Goal: Task Accomplishment & Management: Complete application form

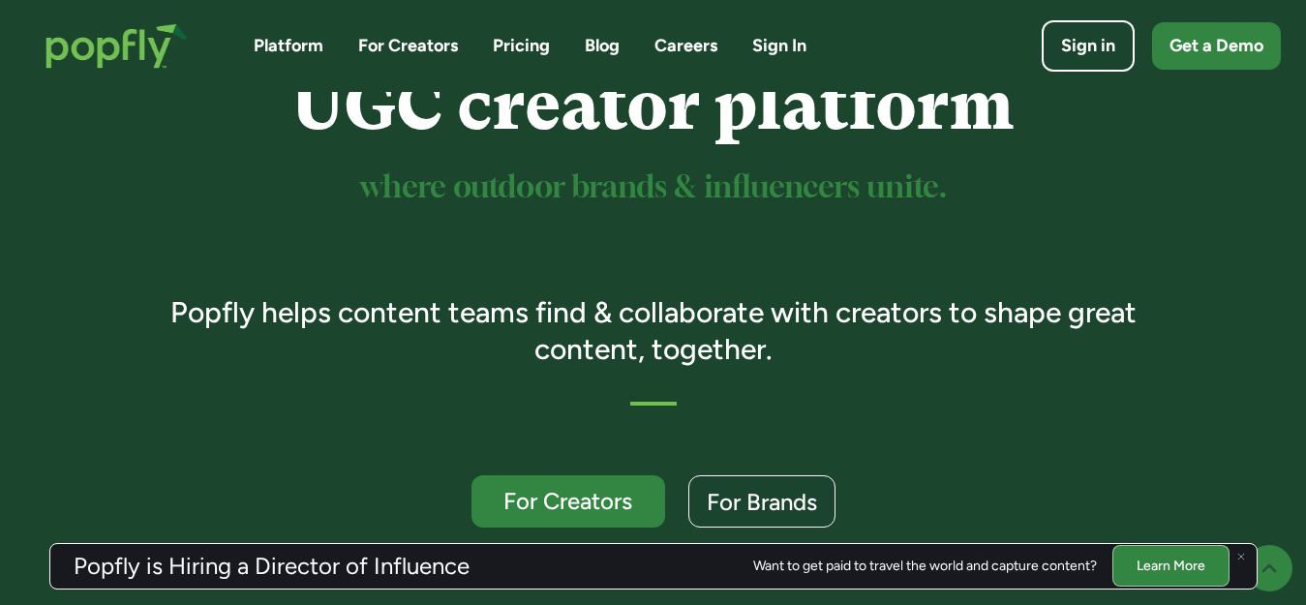
scroll to position [321, 0]
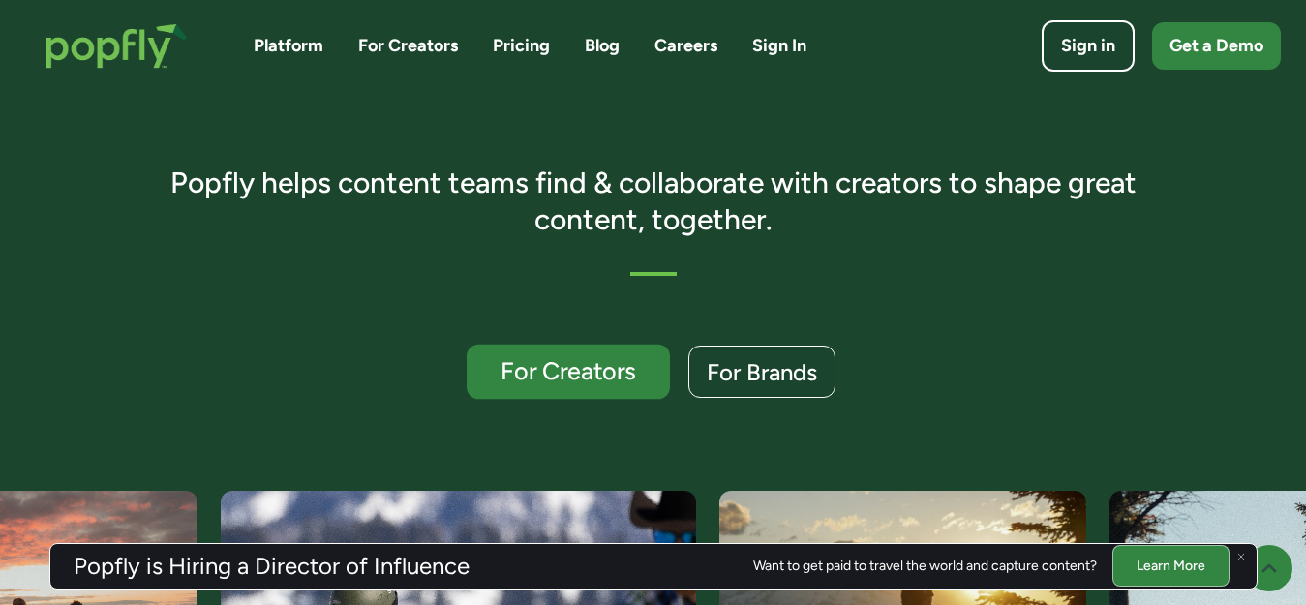
click at [563, 370] on div "For Creators" at bounding box center [567, 371] width 167 height 25
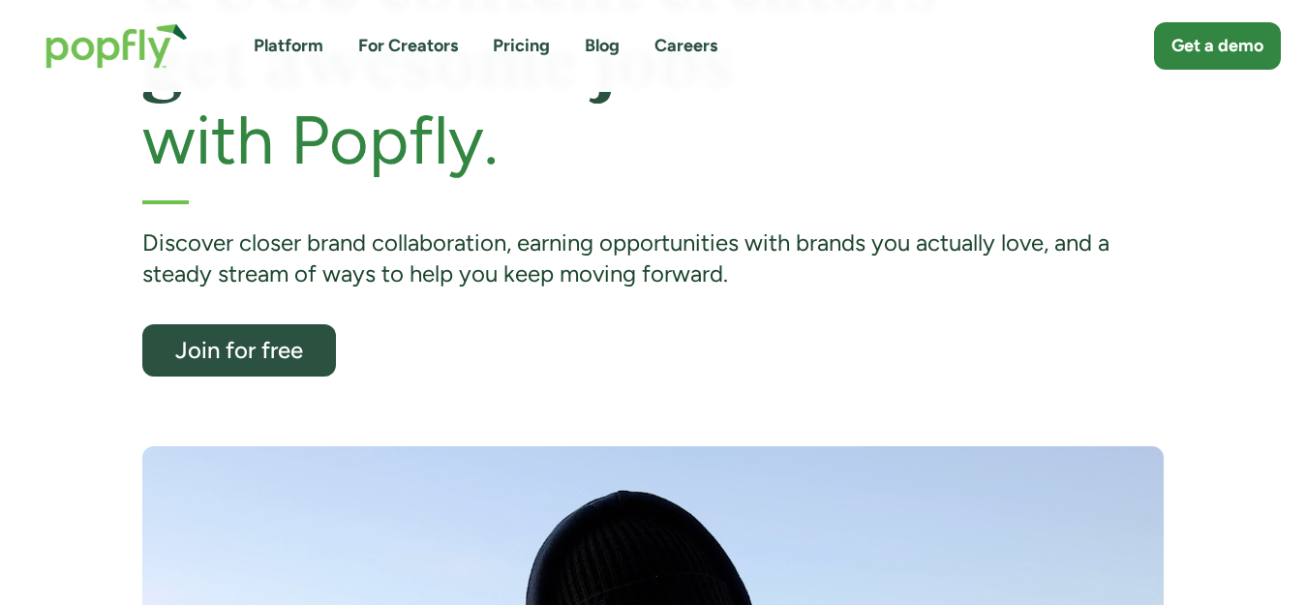
scroll to position [218, 0]
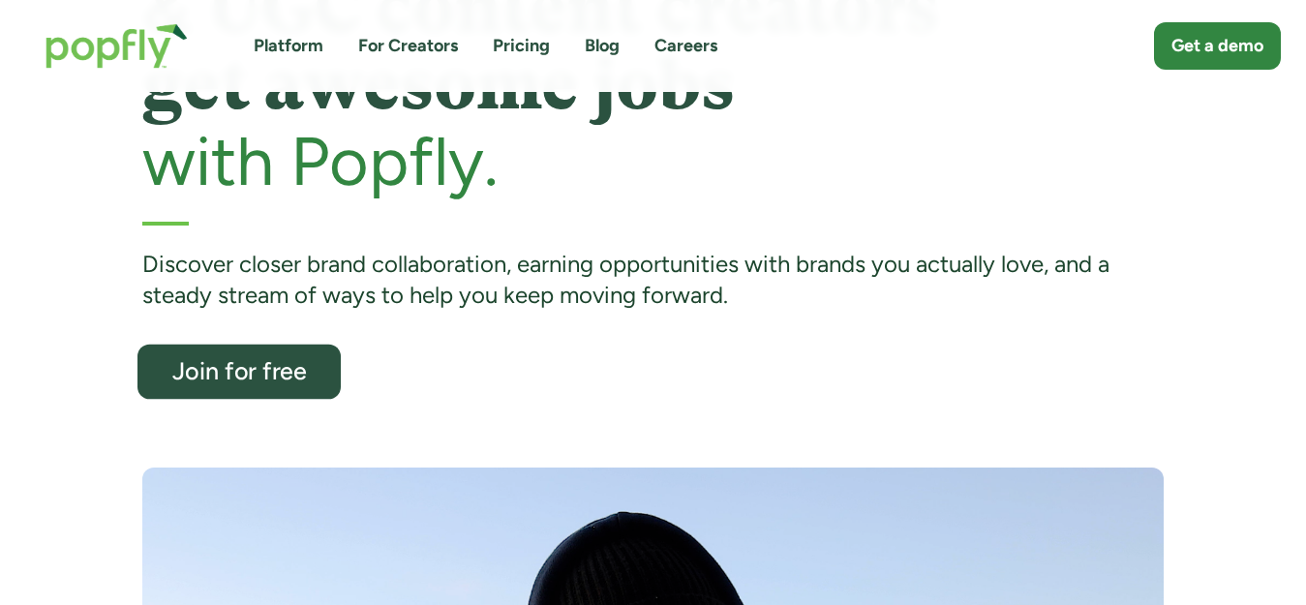
click at [305, 355] on link "Join for free" at bounding box center [239, 372] width 203 height 55
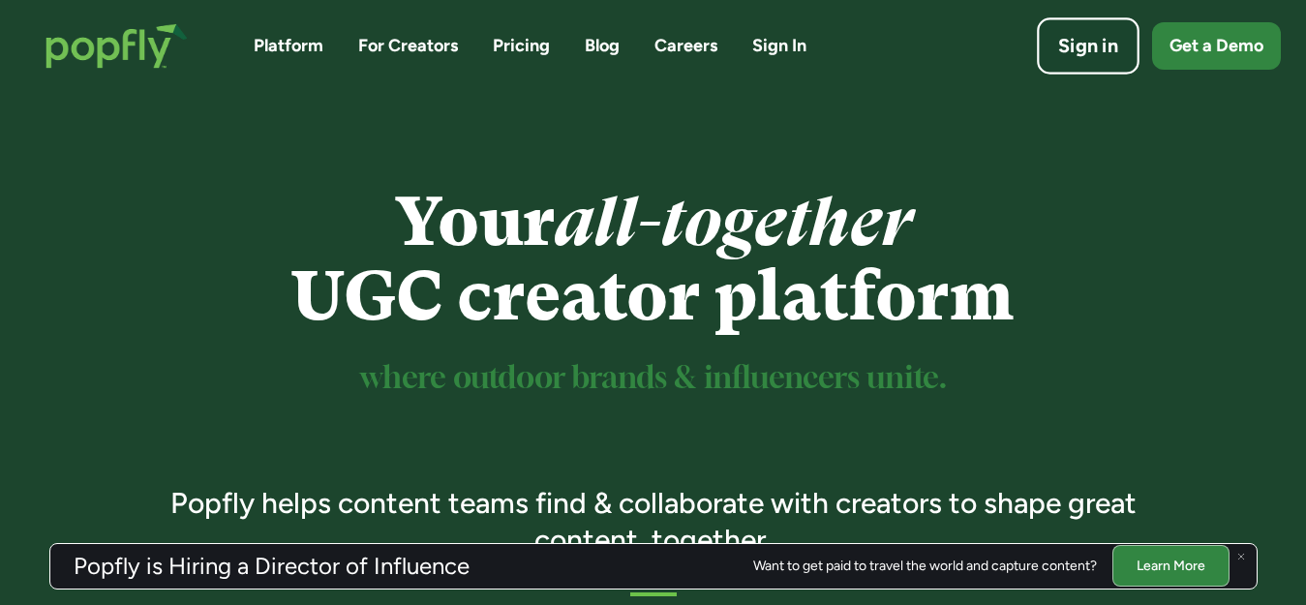
click at [1088, 49] on div "Sign in" at bounding box center [1088, 46] width 60 height 27
